Goal: Task Accomplishment & Management: Manage account settings

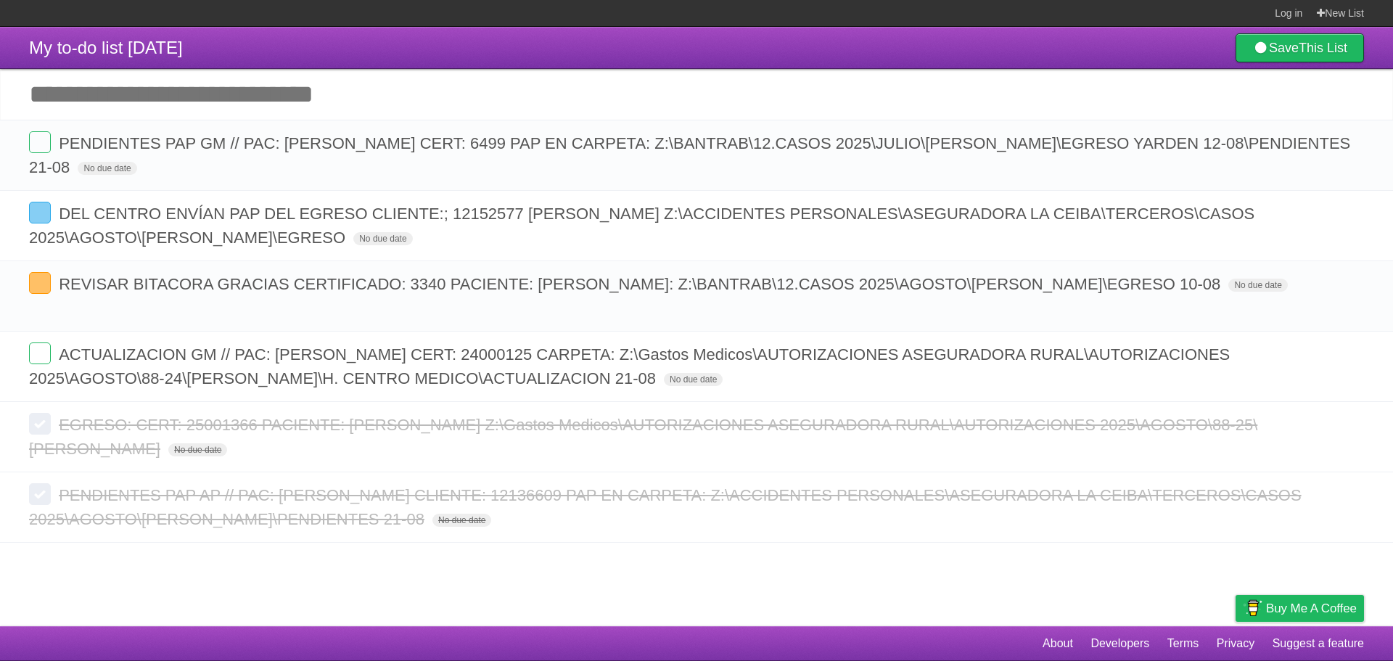
click at [39, 214] on label at bounding box center [40, 213] width 22 height 22
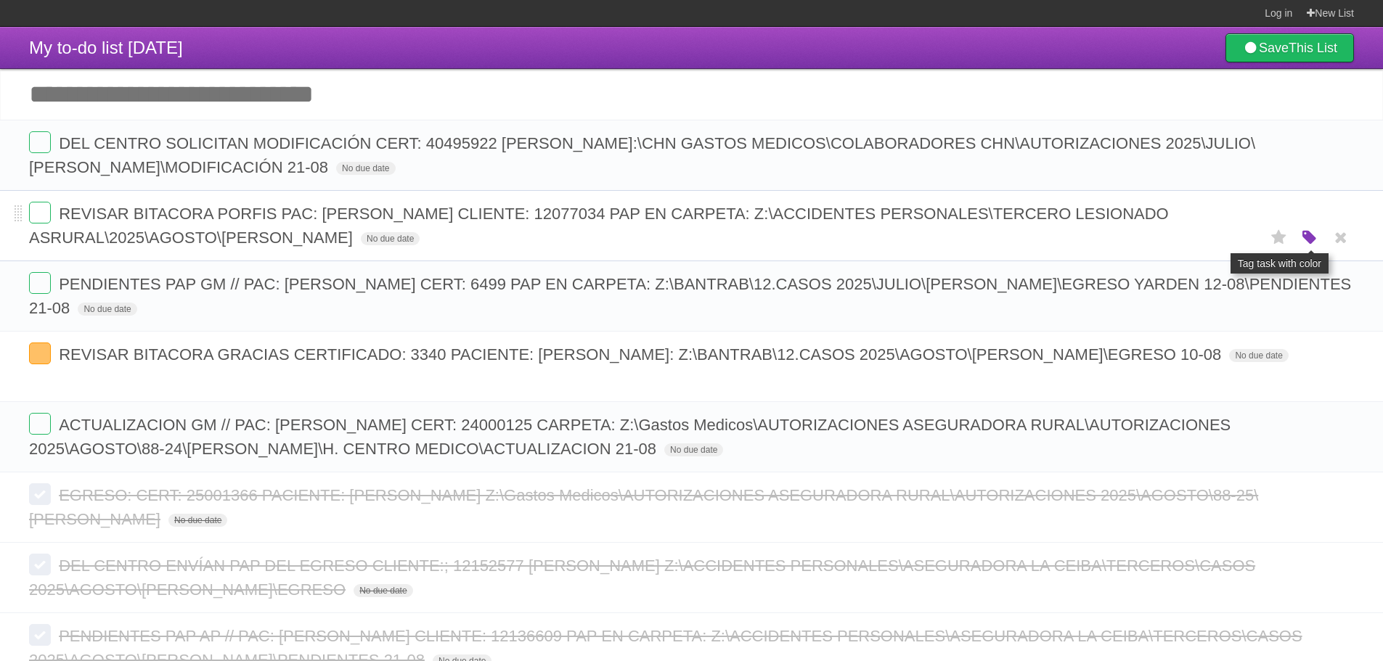
click at [1303, 242] on icon "button" at bounding box center [1309, 238] width 20 height 19
click at [1192, 244] on label "Blue" at bounding box center [1187, 237] width 16 height 16
copy span "12077034"
drag, startPoint x: 751, startPoint y: 219, endPoint x: 685, endPoint y: 224, distance: 66.2
click at [685, 224] on span "REVISAR BITACORA PORFIS PAC: [PERSON_NAME] CLIENTE: 12077034 PAP EN CARPETA: Z:…" at bounding box center [598, 226] width 1139 height 42
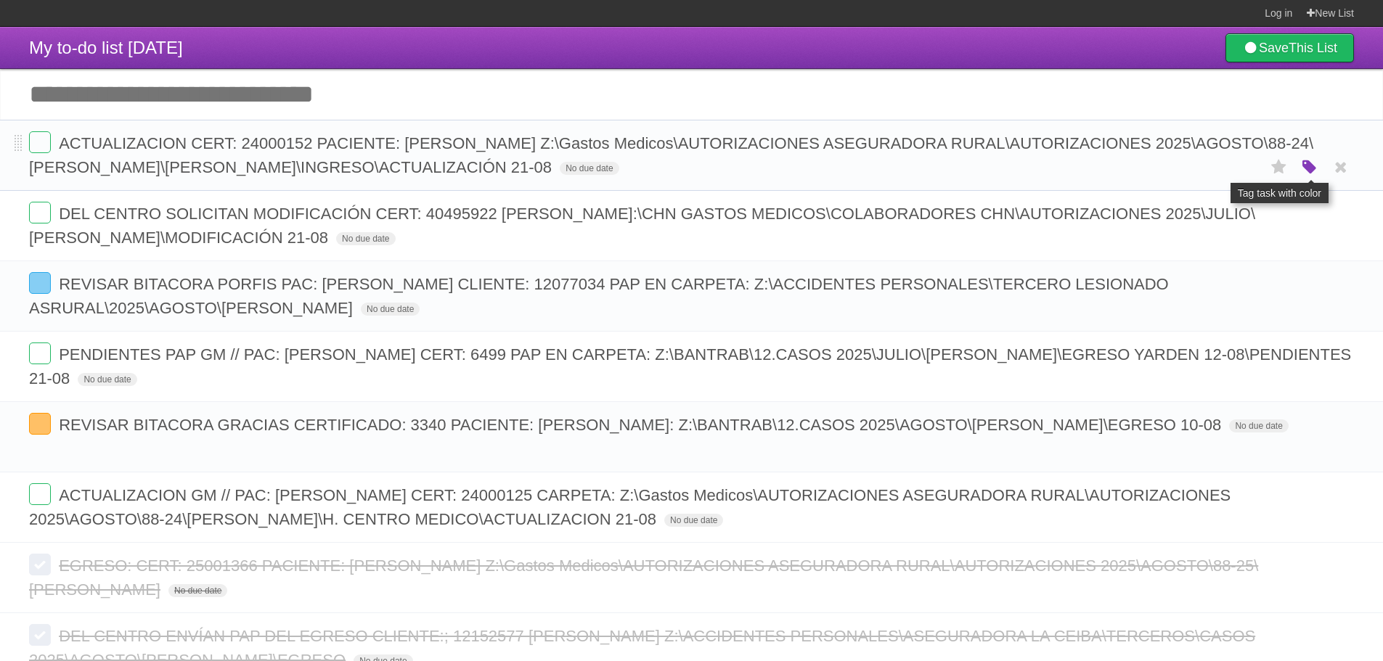
click at [1310, 160] on icon "button" at bounding box center [1309, 167] width 20 height 19
click at [1187, 165] on label "Blue" at bounding box center [1187, 167] width 16 height 16
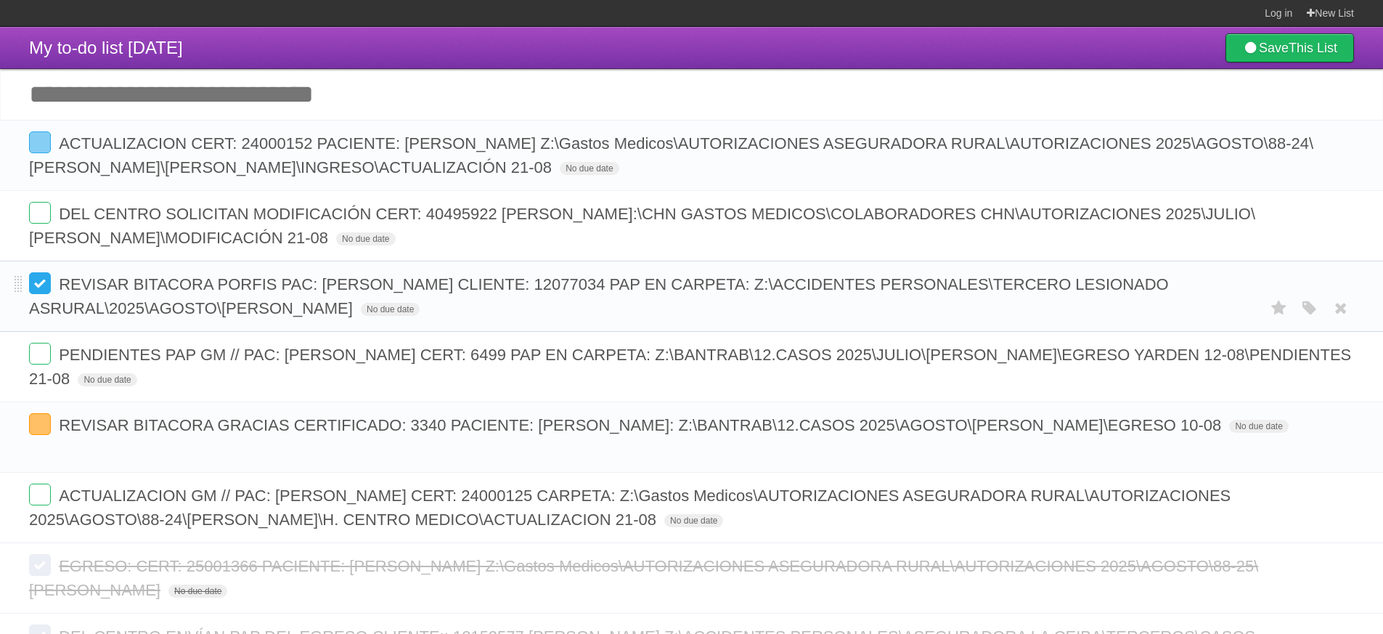
click at [39, 282] on label at bounding box center [40, 283] width 22 height 22
